Goal: Transaction & Acquisition: Purchase product/service

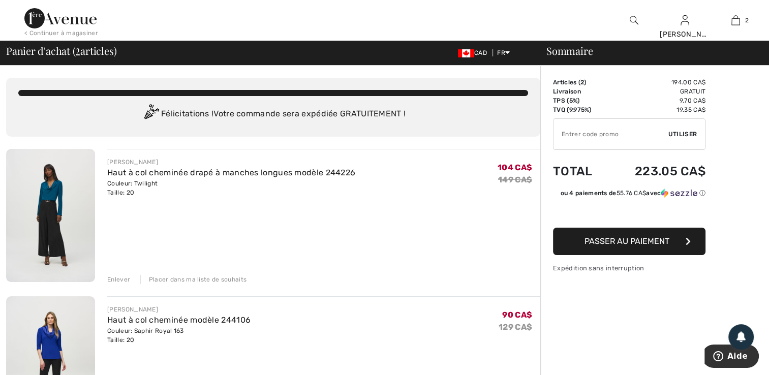
click at [565, 131] on input "TEXT" at bounding box center [610, 134] width 115 height 30
type input "EXTRA20"
click at [683, 135] on span "Utiliser" at bounding box center [682, 134] width 28 height 9
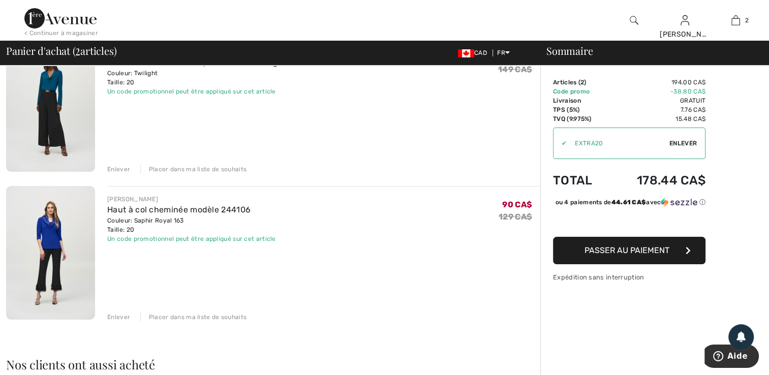
scroll to position [101, 0]
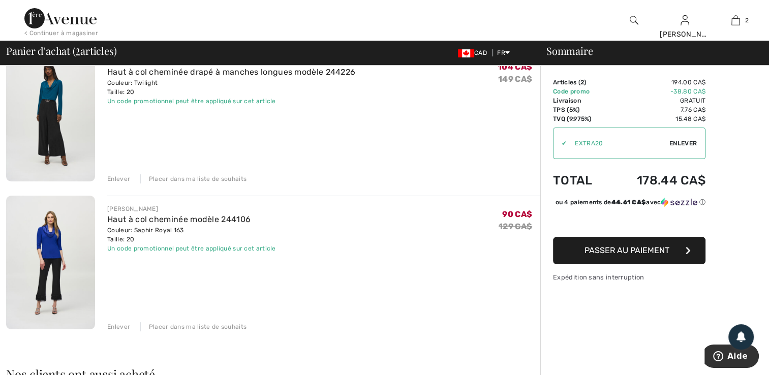
click at [121, 324] on div "Enlever" at bounding box center [118, 326] width 23 height 9
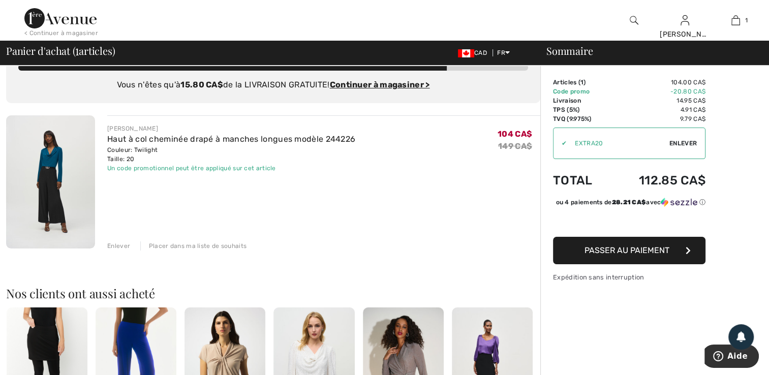
scroll to position [0, 0]
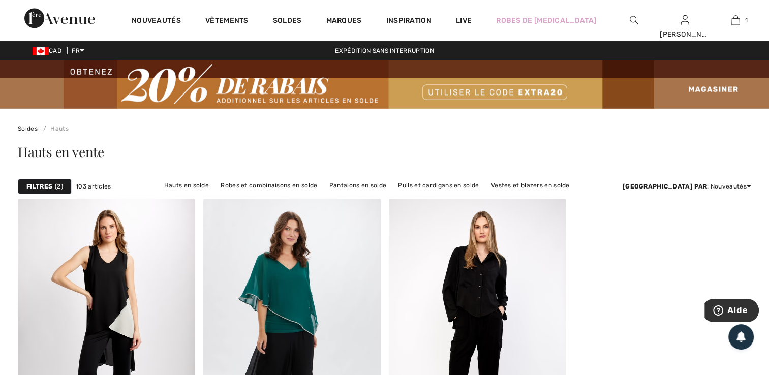
drag, startPoint x: 768, startPoint y: 44, endPoint x: 764, endPoint y: 53, distance: 9.8
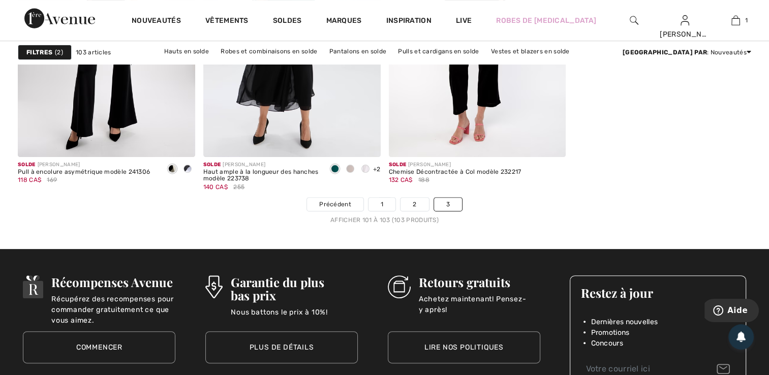
scroll to position [299, 0]
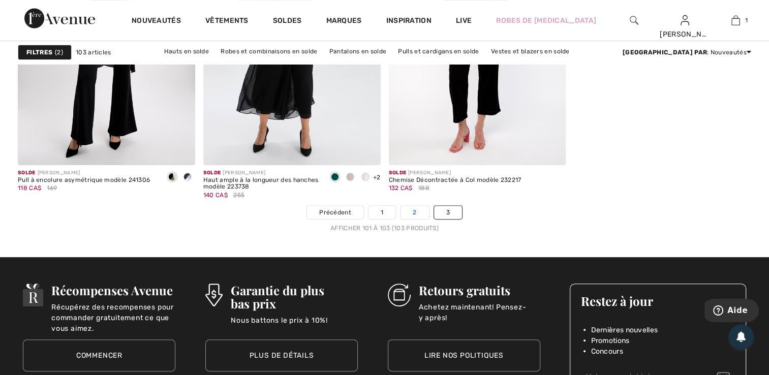
click at [406, 214] on link "2" at bounding box center [414, 212] width 28 height 13
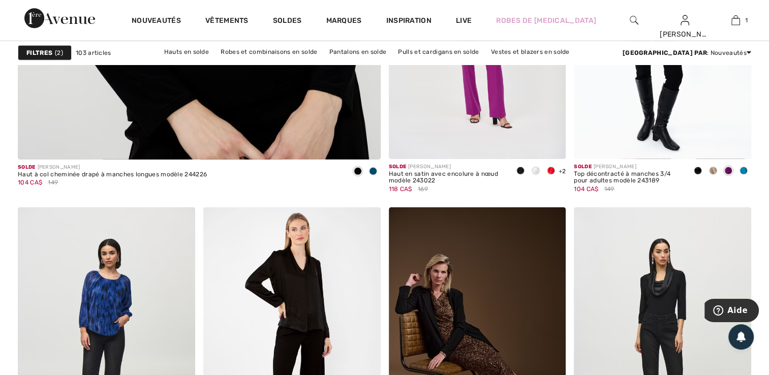
scroll to position [3129, 0]
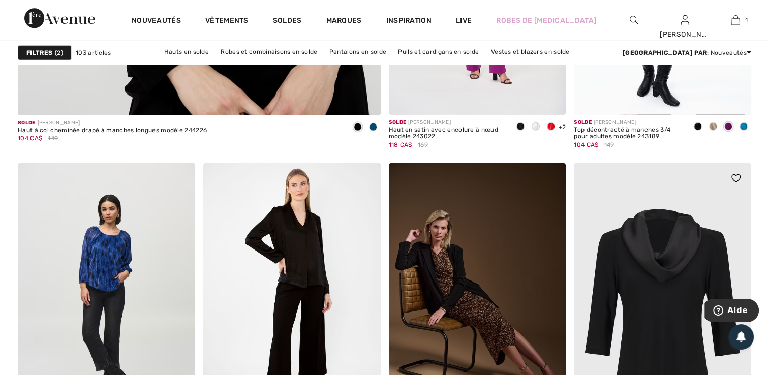
click at [630, 291] on img at bounding box center [661, 296] width 177 height 266
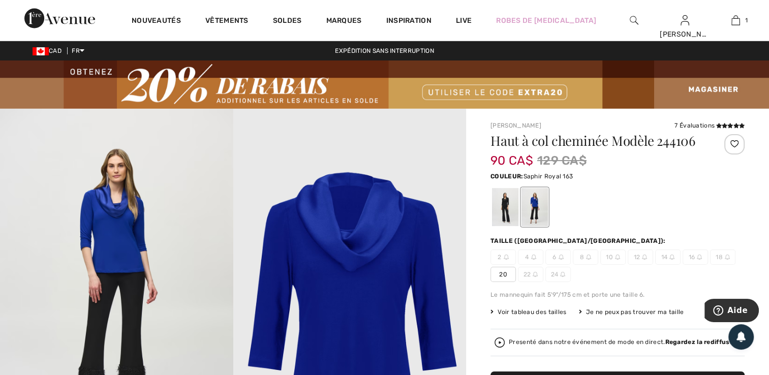
click at [535, 206] on div at bounding box center [534, 207] width 26 height 38
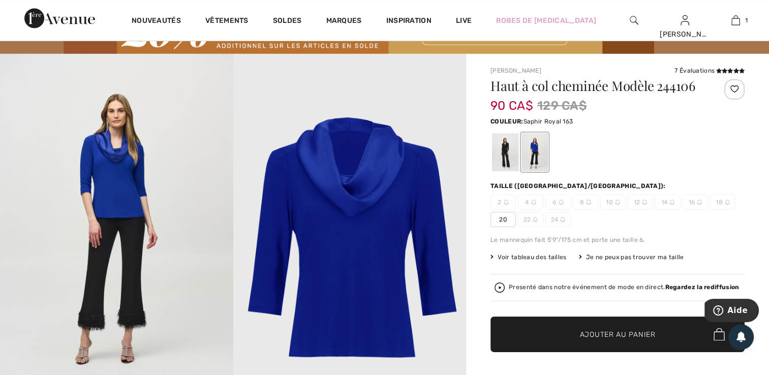
scroll to position [203, 0]
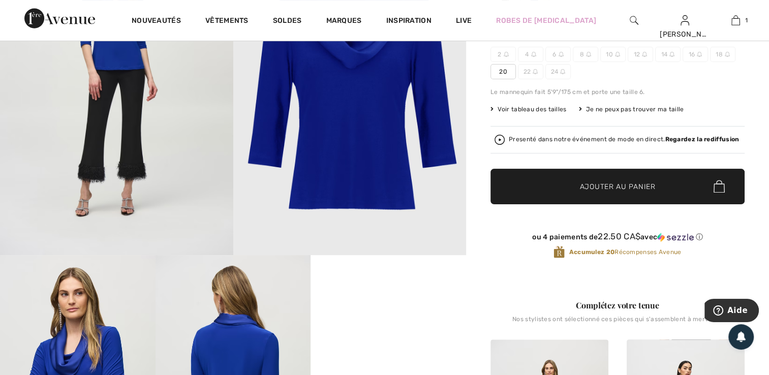
click at [592, 182] on span "Ajouter au panier" at bounding box center [618, 186] width 76 height 11
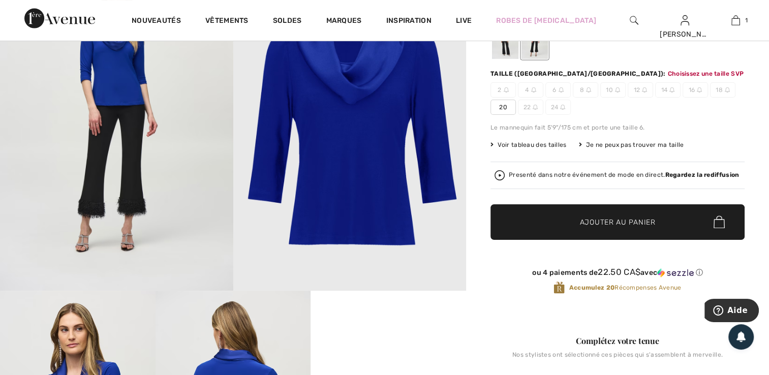
scroll to position [154, 0]
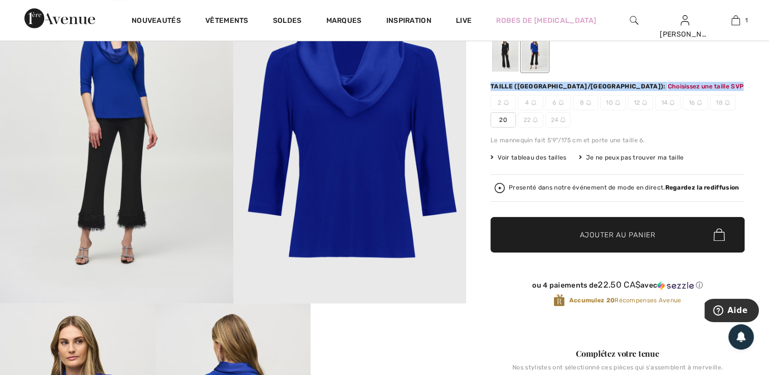
drag, startPoint x: 768, startPoint y: 71, endPoint x: 769, endPoint y: 80, distance: 9.2
click at [768, 80] on html "Nous respectons votre vie privée. Nous utilisons des cookies pour améliorer vot…" at bounding box center [384, 33] width 769 height 375
click at [494, 118] on span "20" at bounding box center [502, 119] width 25 height 15
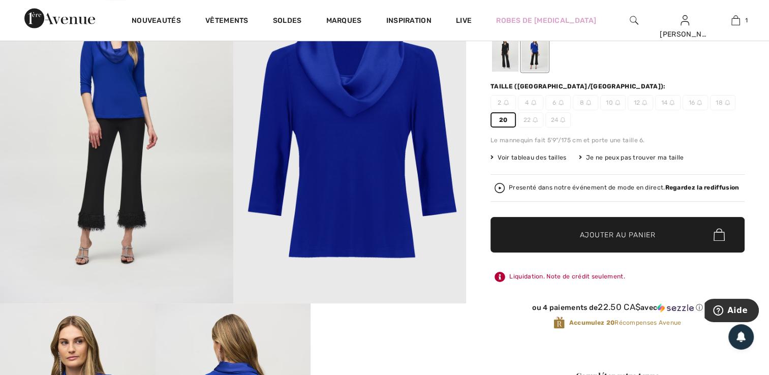
click at [608, 235] on span "Ajouter au panier" at bounding box center [618, 234] width 76 height 11
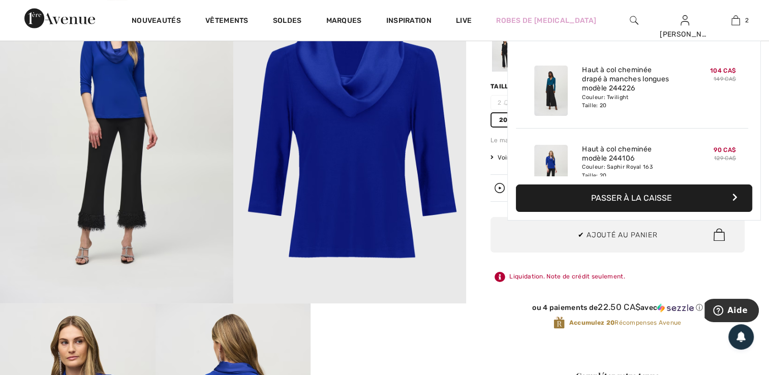
scroll to position [31, 0]
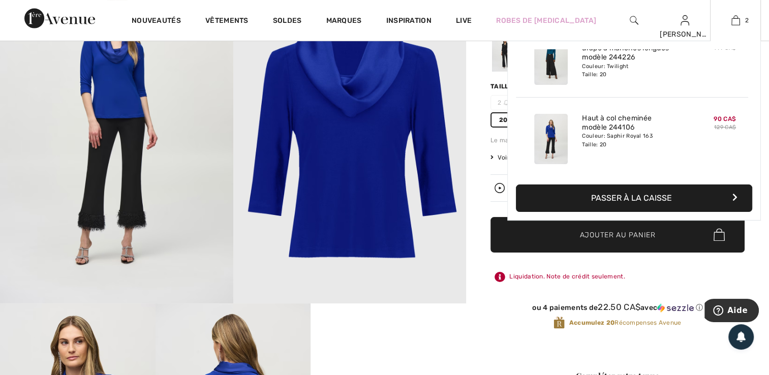
click at [636, 202] on button "Passer à la caisse" at bounding box center [634, 197] width 236 height 27
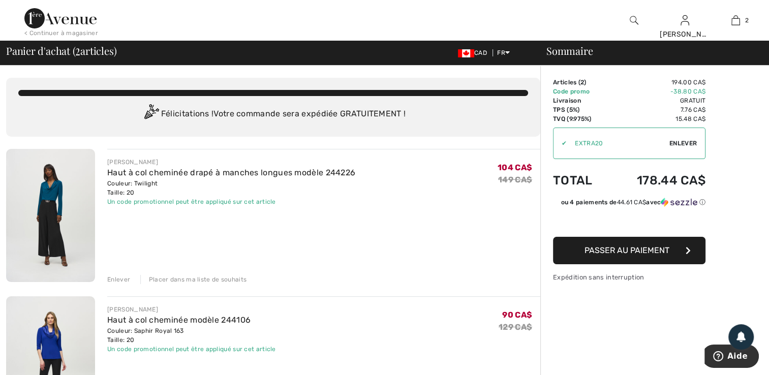
click at [612, 251] on span "Passer au paiement" at bounding box center [626, 250] width 85 height 10
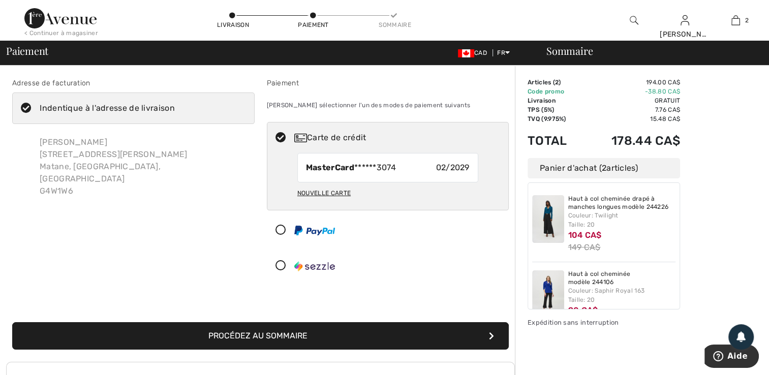
click at [236, 334] on button "Procédez au sommaire" at bounding box center [260, 335] width 496 height 27
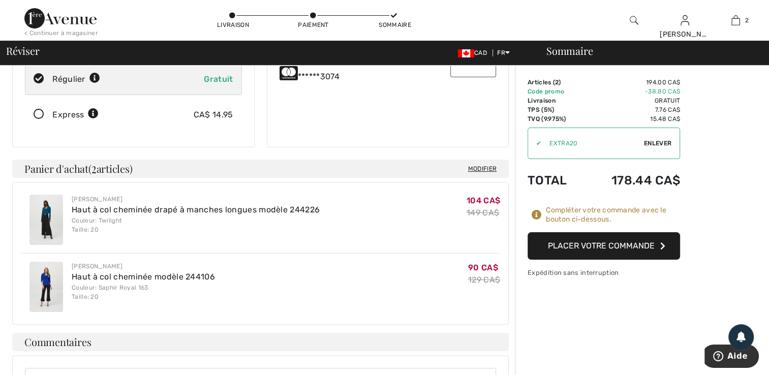
scroll to position [106, 0]
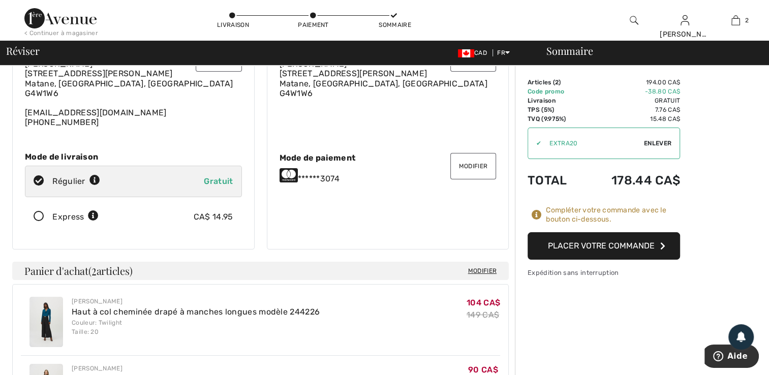
scroll to position [60, 0]
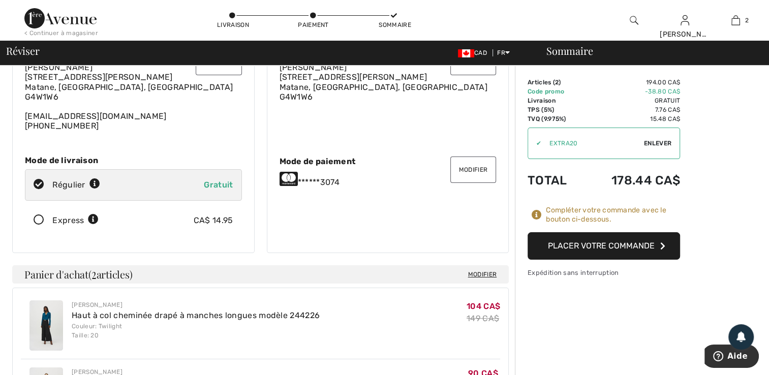
click at [607, 250] on button "Placer votre commande" at bounding box center [603, 245] width 152 height 27
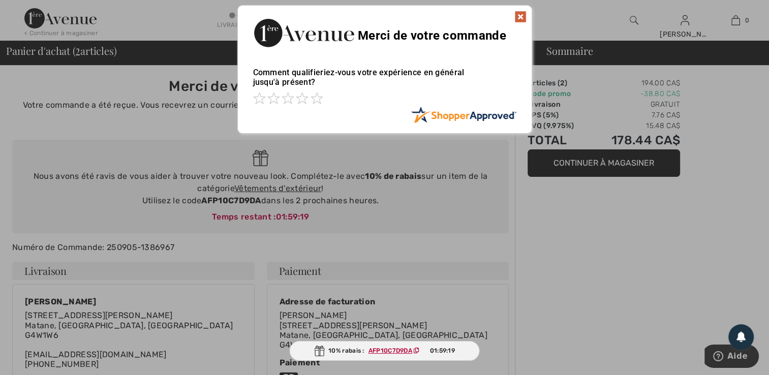
click at [522, 15] on img at bounding box center [520, 17] width 12 height 12
